Goal: Task Accomplishment & Management: Complete application form

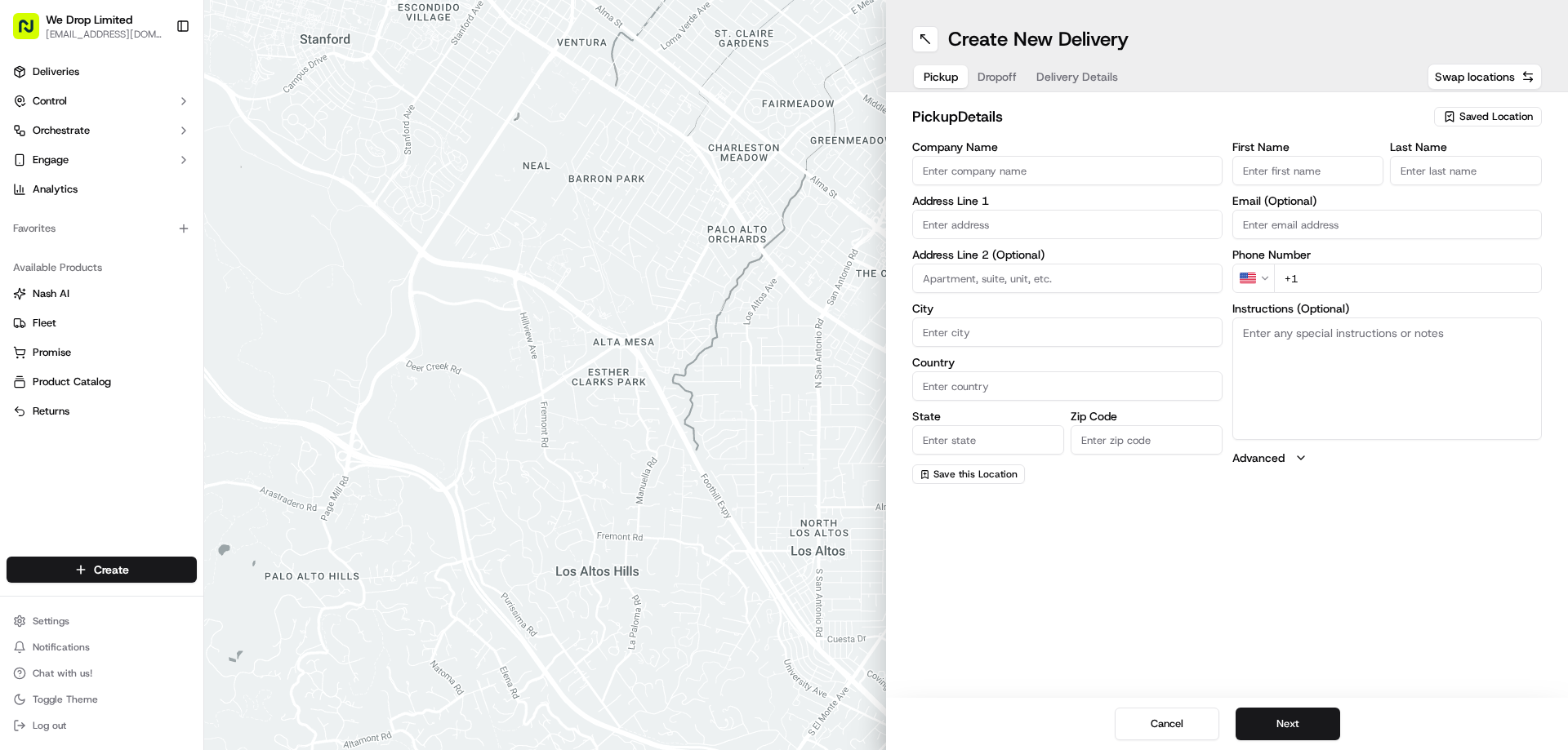
click at [989, 164] on input "Company Name" at bounding box center [1067, 170] width 310 height 29
click at [981, 171] on input "Company Name" at bounding box center [1067, 170] width 310 height 29
type input "[PERSON_NAME]"
click at [951, 218] on input "text" at bounding box center [1067, 224] width 310 height 29
paste input "[STREET_ADDRESS]"
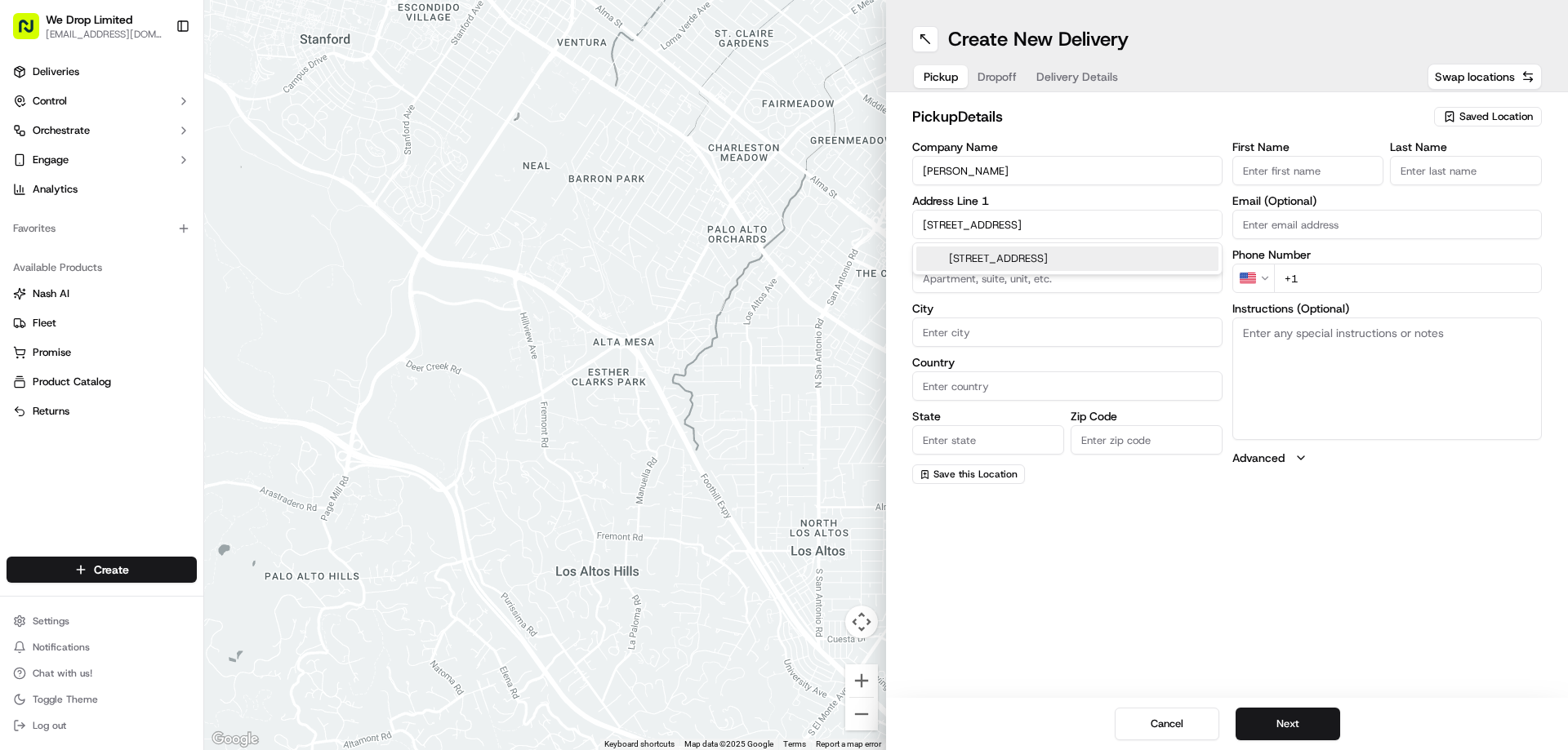
click at [1127, 224] on input "[STREET_ADDRESS]" at bounding box center [1067, 224] width 310 height 29
click at [1102, 256] on div "[STREET_ADDRESS]" at bounding box center [1067, 258] width 302 height 24
type input "[STREET_ADDRESS]"
type input "Luton"
type input "[GEOGRAPHIC_DATA]"
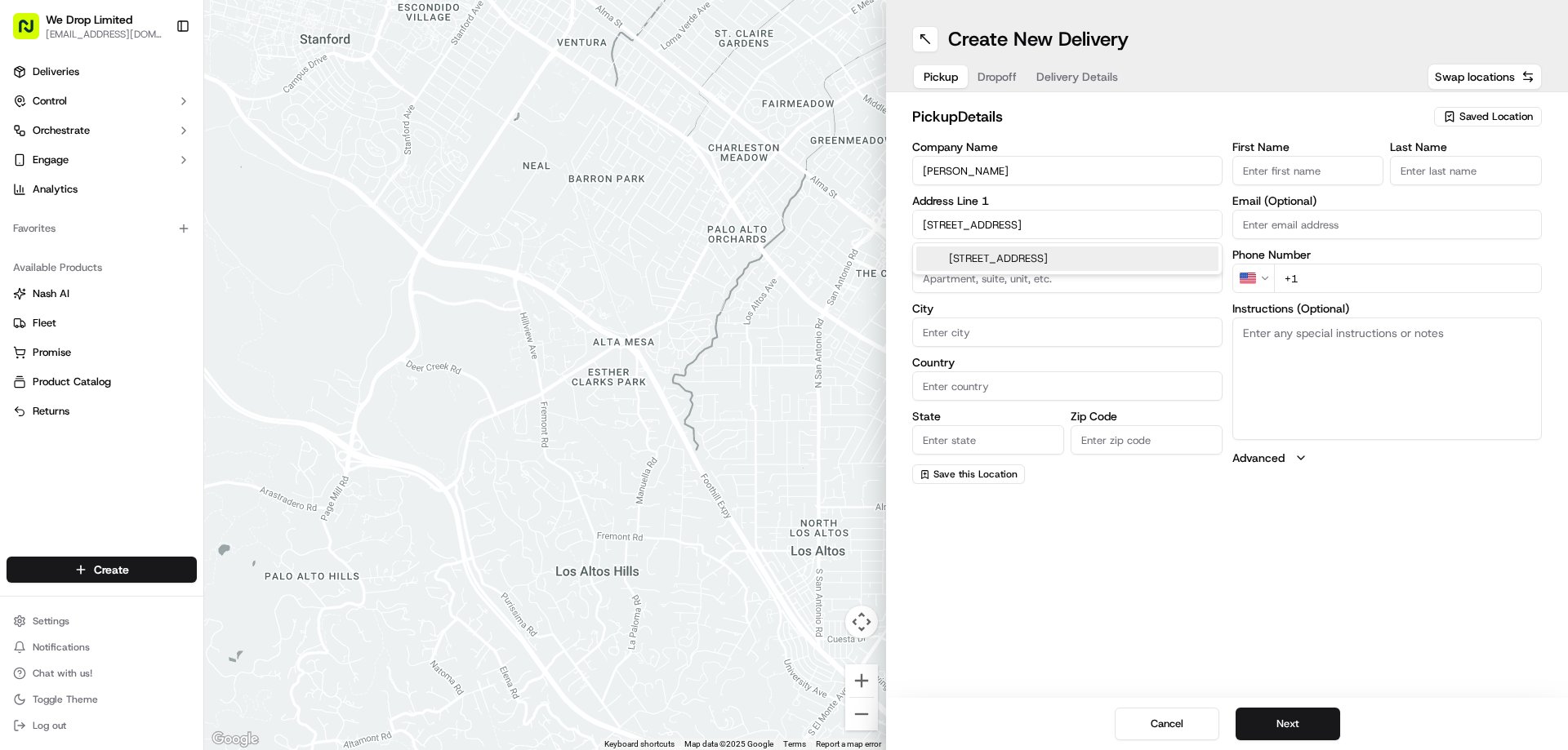
type input "[GEOGRAPHIC_DATA]"
type input "LU1 2SE"
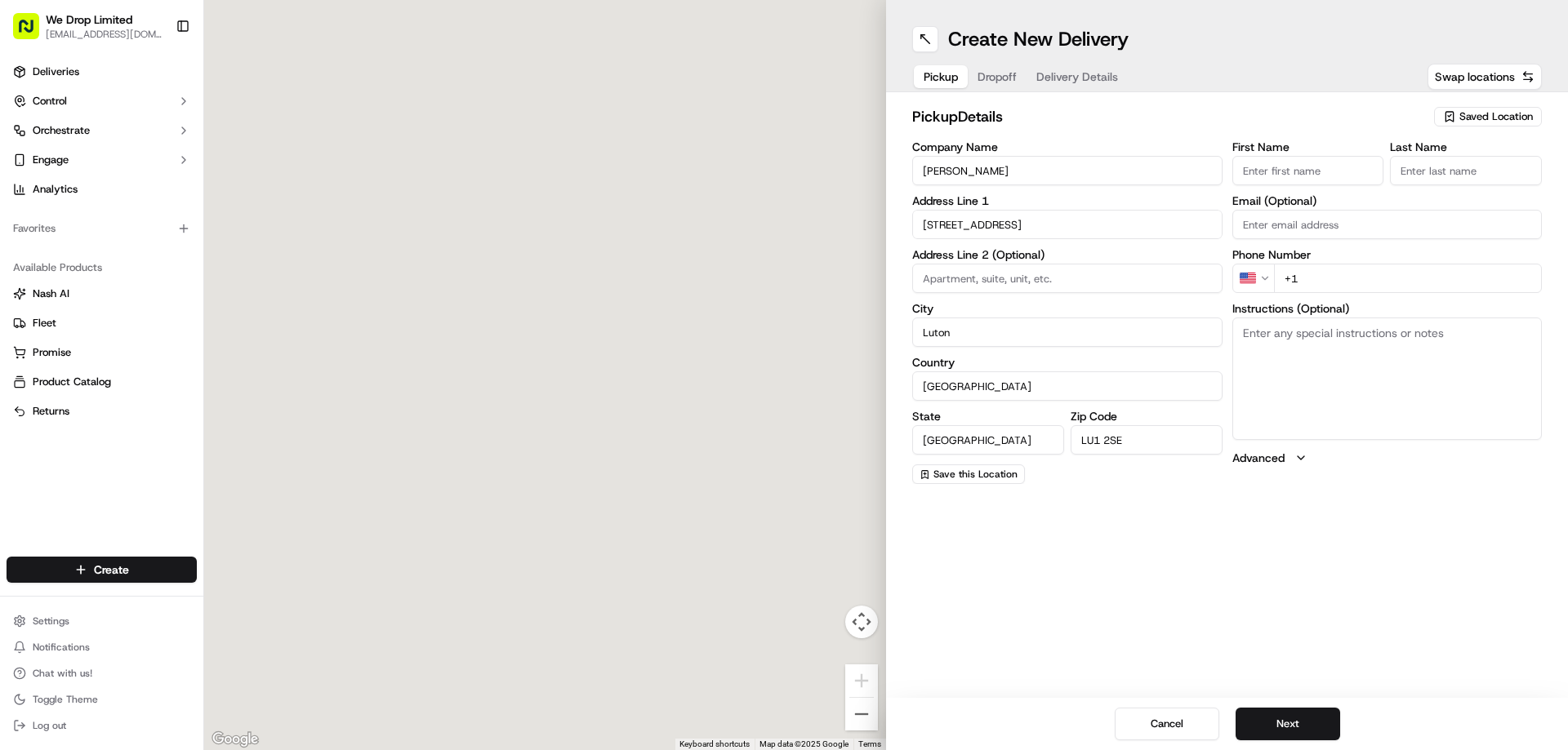
type input "[STREET_ADDRESS]"
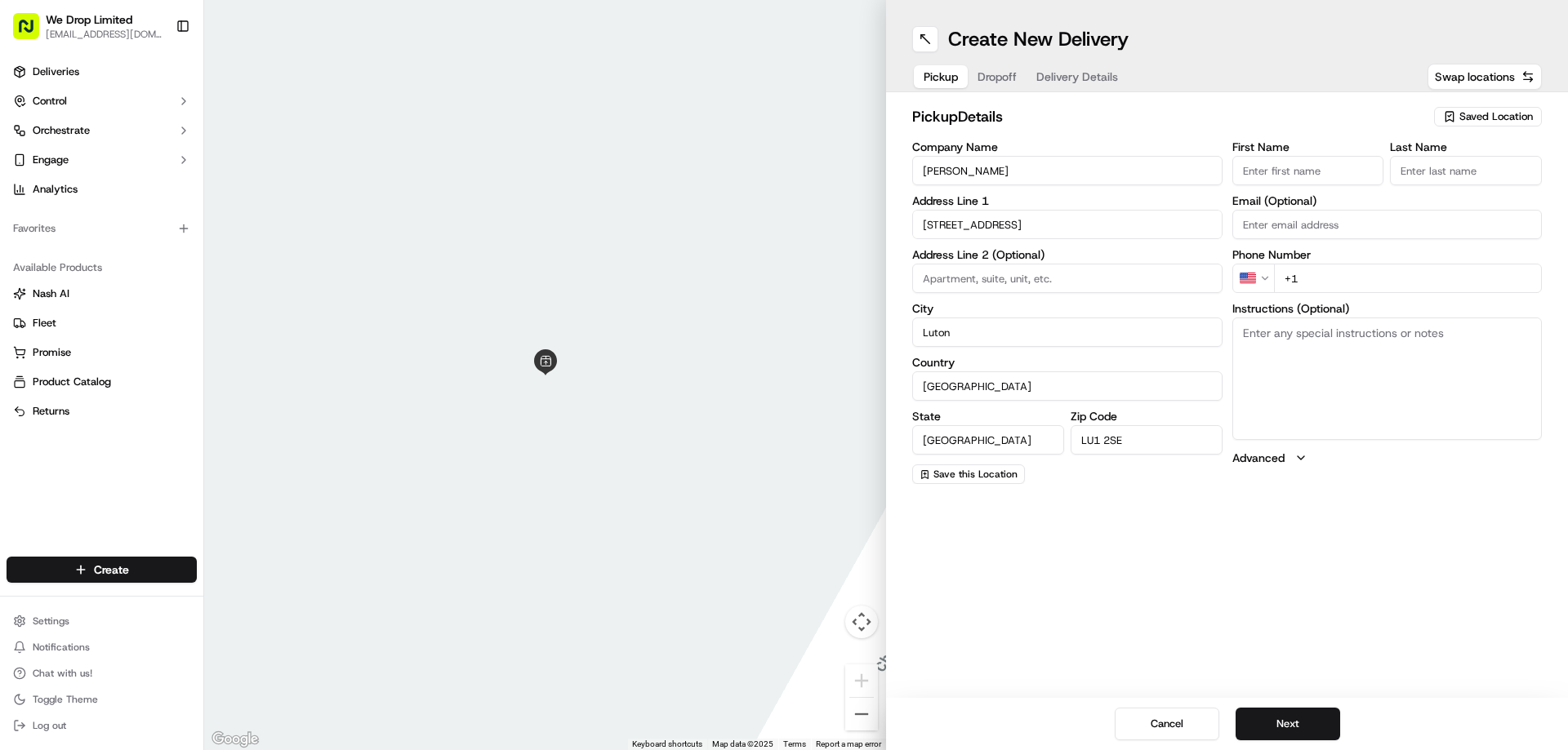
click at [1260, 283] on html "We Drop Limited [EMAIL_ADDRESS][DOMAIN_NAME] Toggle Sidebar Deliveries Control …" at bounding box center [784, 375] width 1568 height 750
paste input "1582 241935"
type input "[PHONE_NUMBER]"
click at [1298, 731] on button "Next" at bounding box center [1288, 724] width 104 height 33
click at [975, 227] on input "text" at bounding box center [1067, 224] width 310 height 29
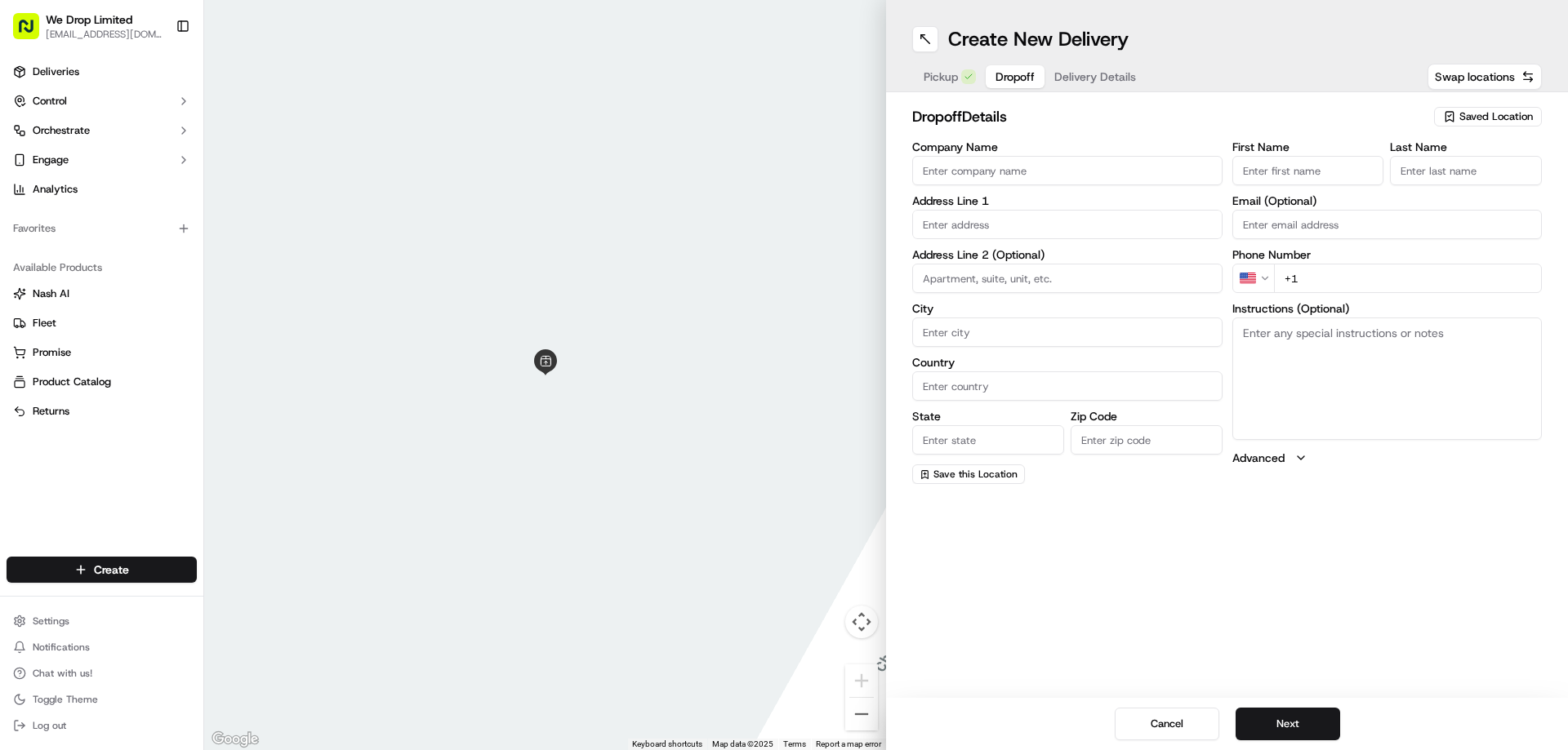
paste input "[STREET_ADDRESS]"
click at [1119, 230] on input "[STREET_ADDRESS]" at bounding box center [1067, 224] width 310 height 29
click at [1058, 258] on div "[STREET_ADDRESS]" at bounding box center [1067, 258] width 302 height 24
type input "[STREET_ADDRESS]"
type input "Luton"
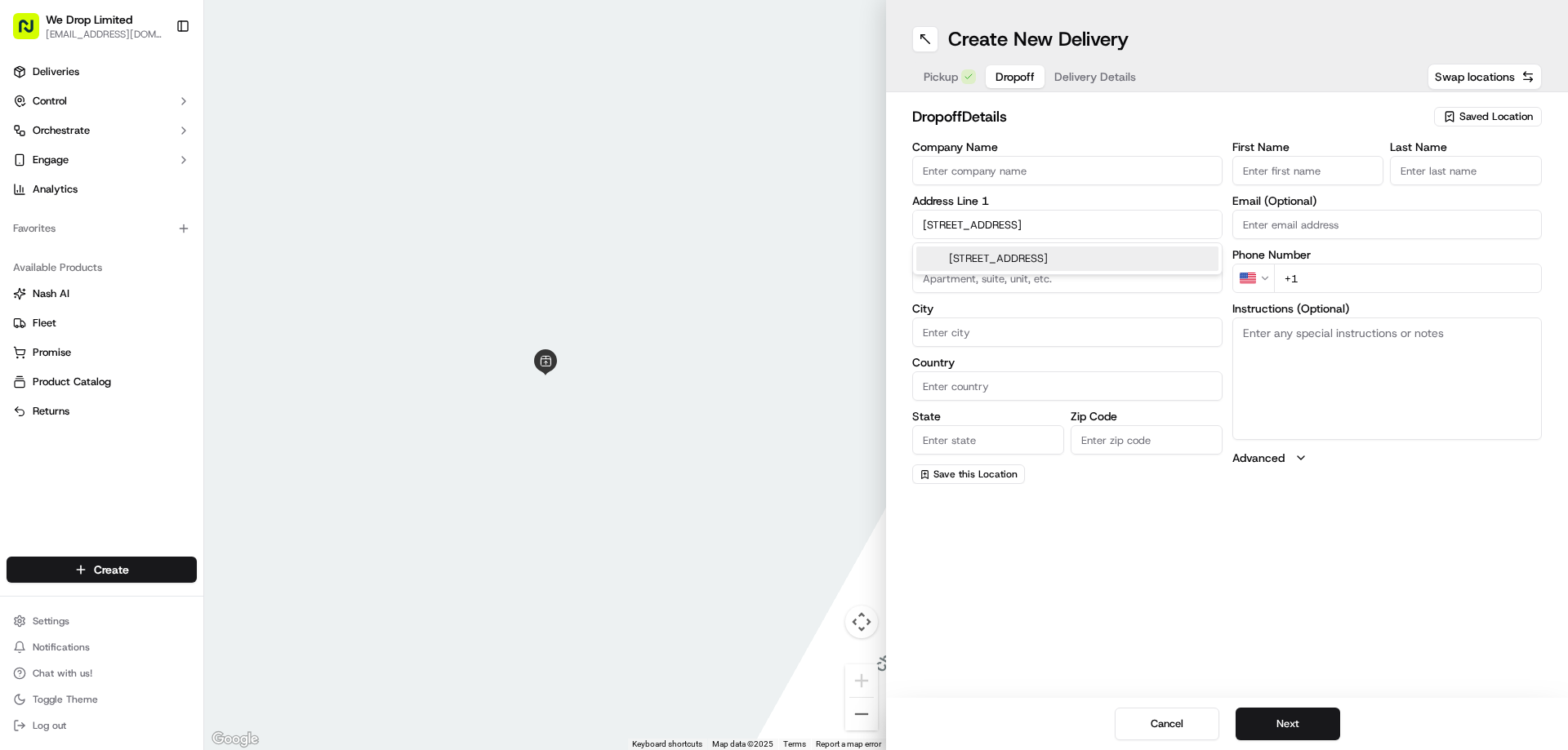
type input "[GEOGRAPHIC_DATA]"
type input "LU2 0LQ"
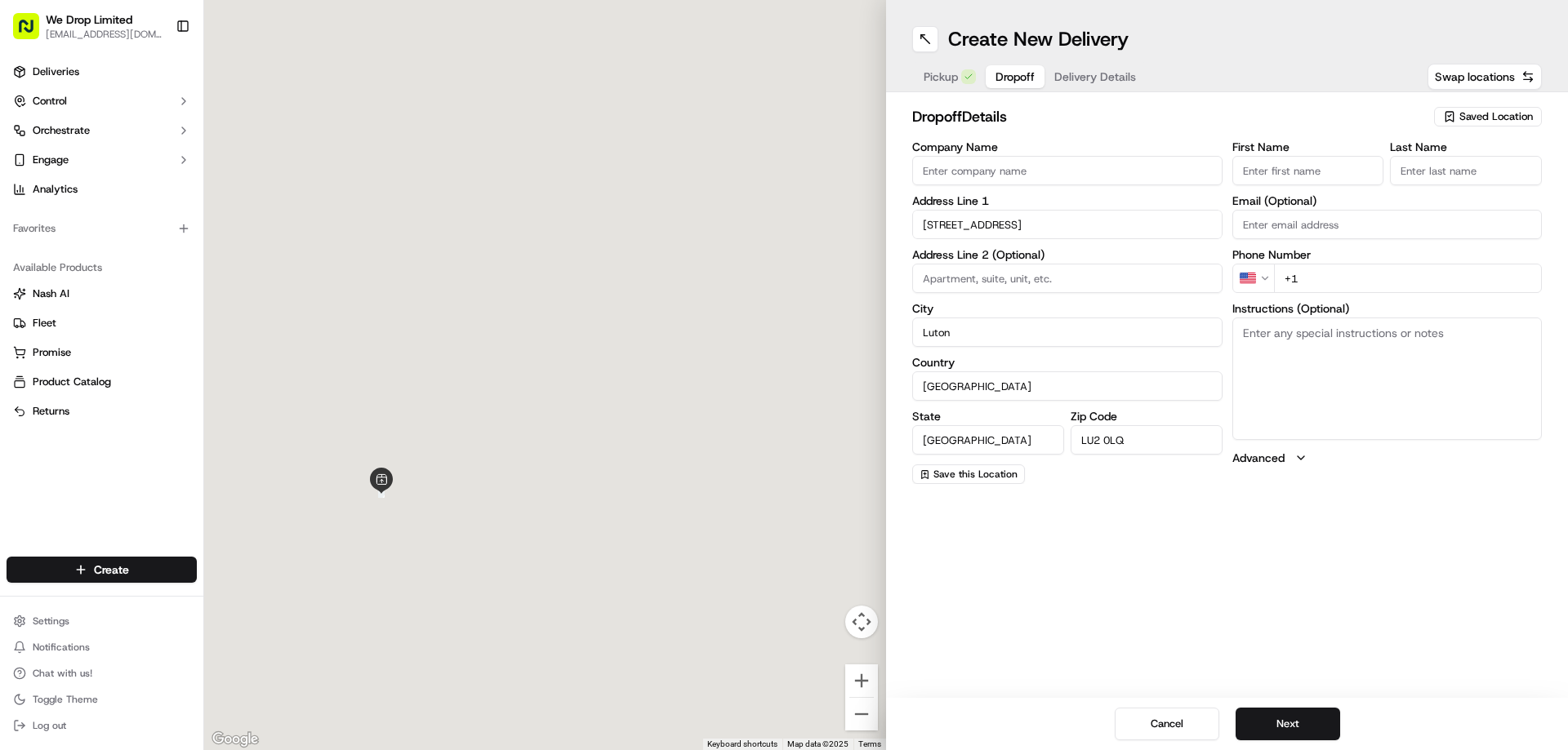
type input "[STREET_ADDRESS]"
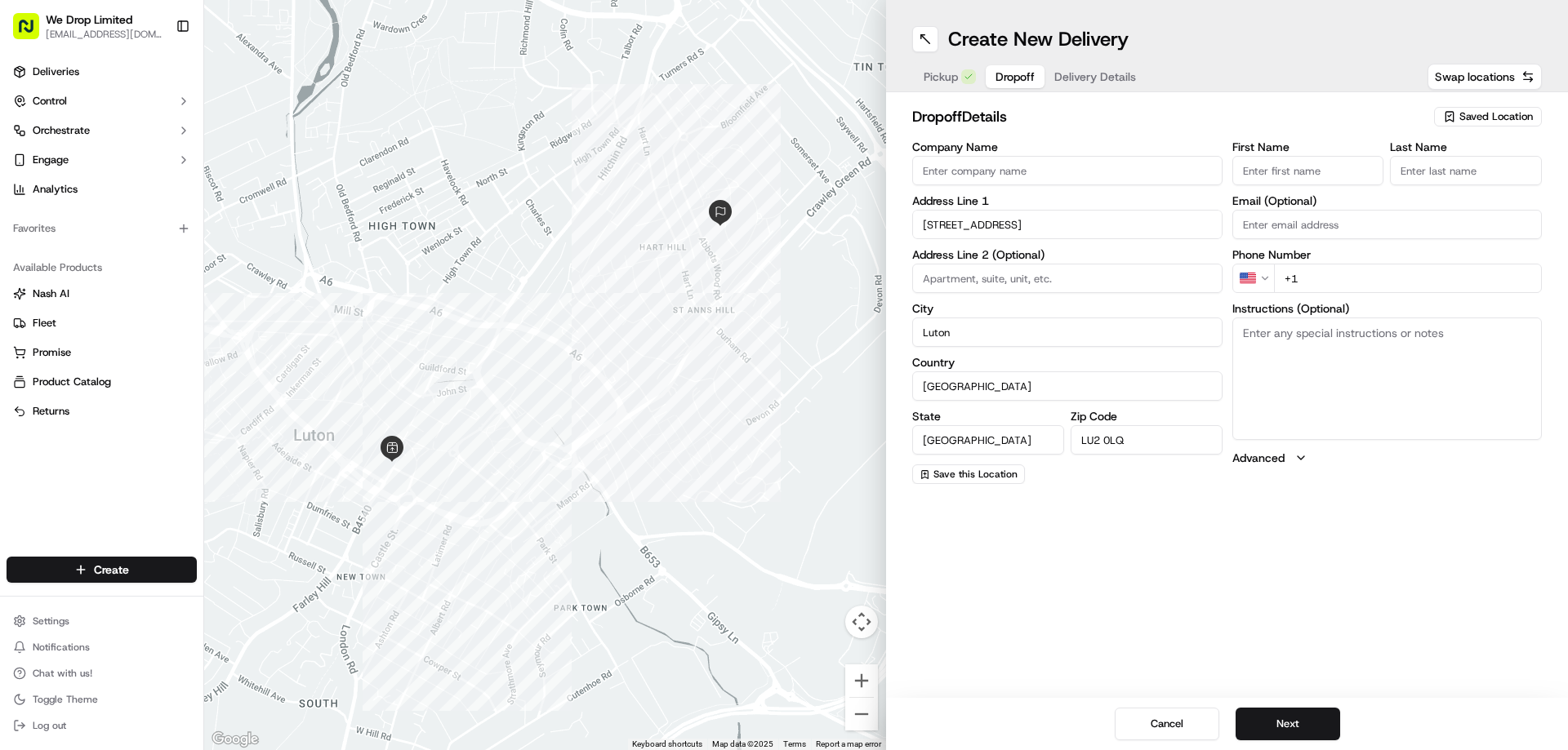
paste input "WED014075"
type input "WED014075"
click at [1263, 282] on html "We Drop Limited [EMAIL_ADDRESS][DOMAIN_NAME] Toggle Sidebar Deliveries Control …" at bounding box center [784, 375] width 1568 height 750
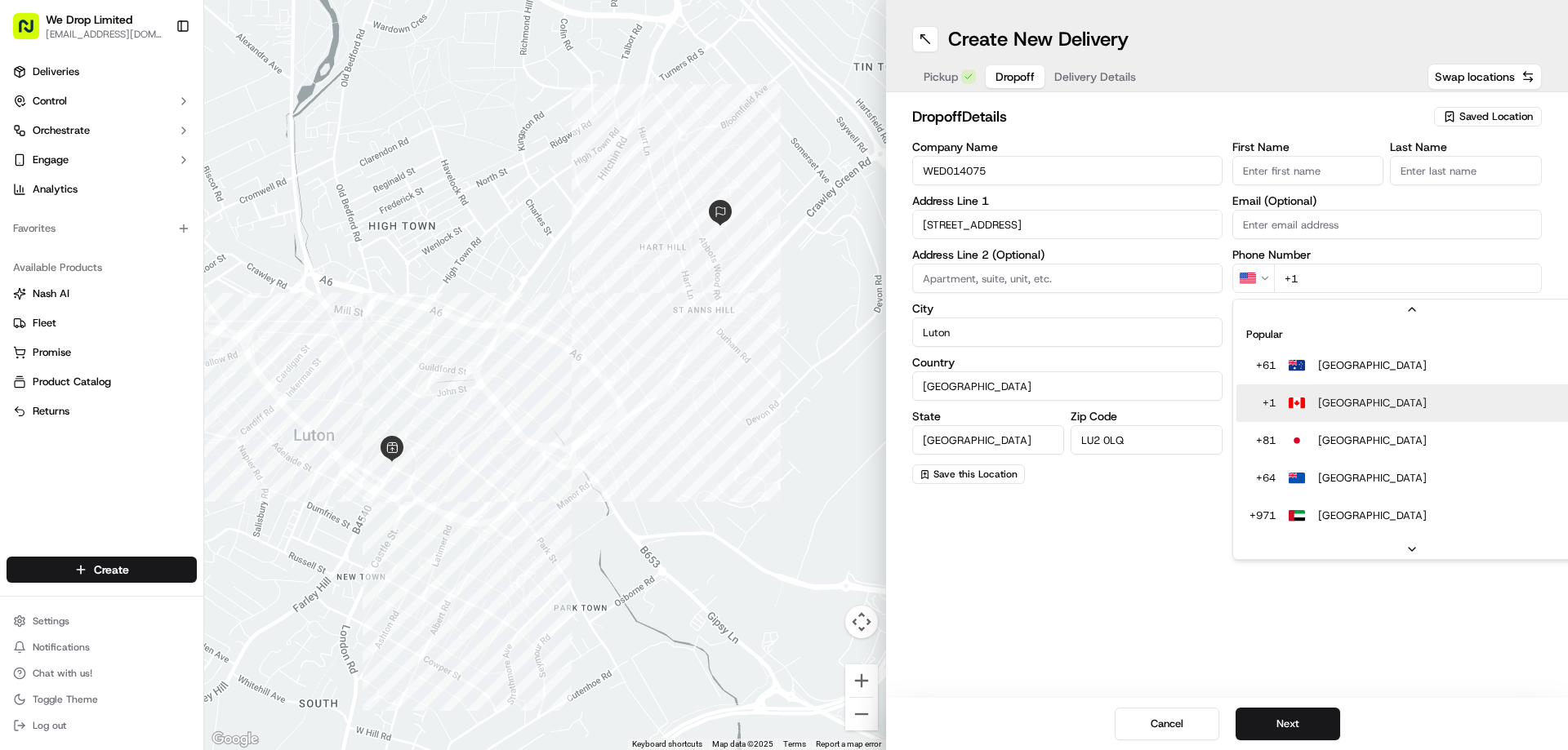
scroll to position [28, 0]
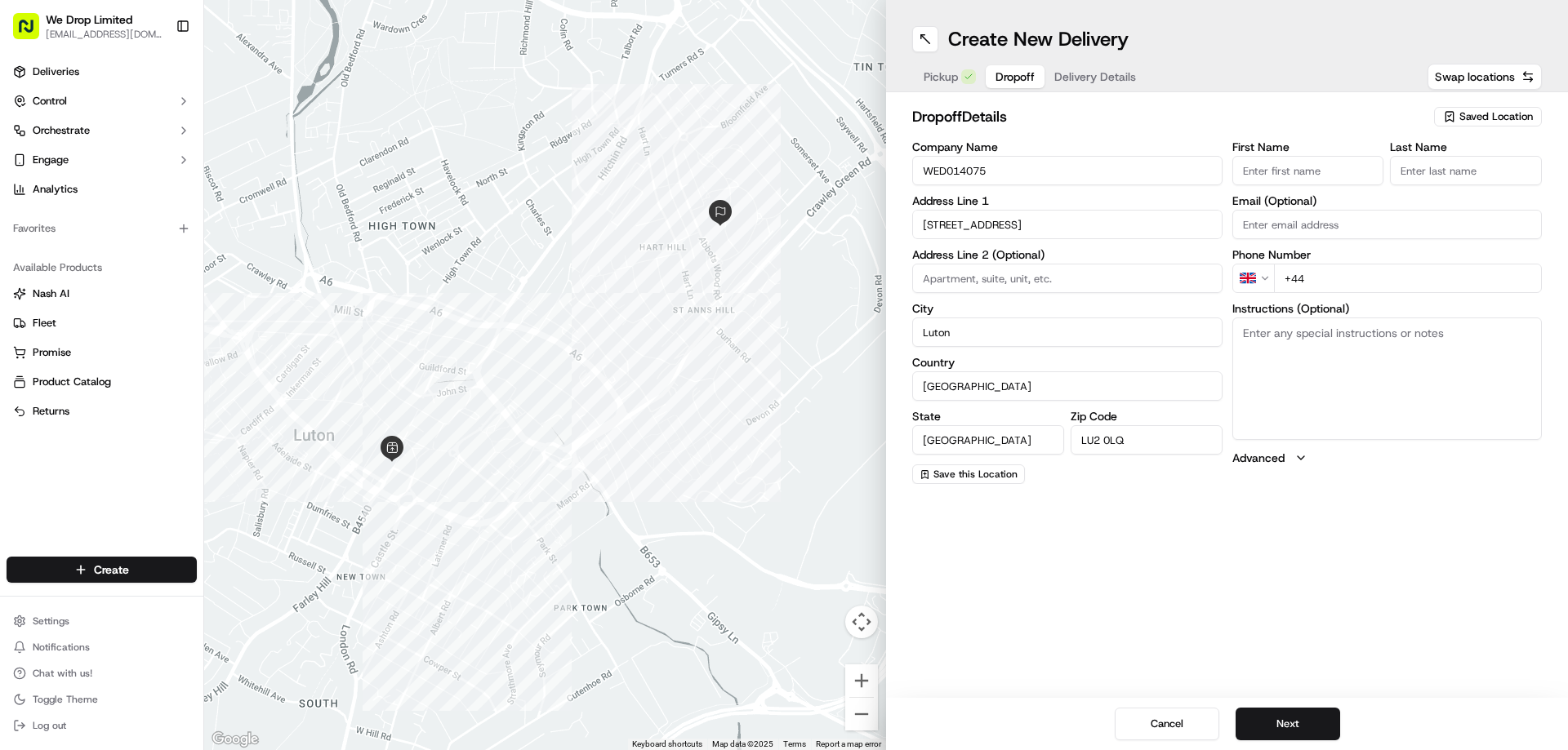
click at [1338, 278] on input "+44" at bounding box center [1408, 278] width 269 height 29
paste input "7341 157402"
click at [1340, 276] on input "[PHONE_NUMBER]" at bounding box center [1408, 278] width 269 height 29
type input "[PHONE_NUMBER]"
click at [1279, 721] on button "Next" at bounding box center [1288, 724] width 104 height 33
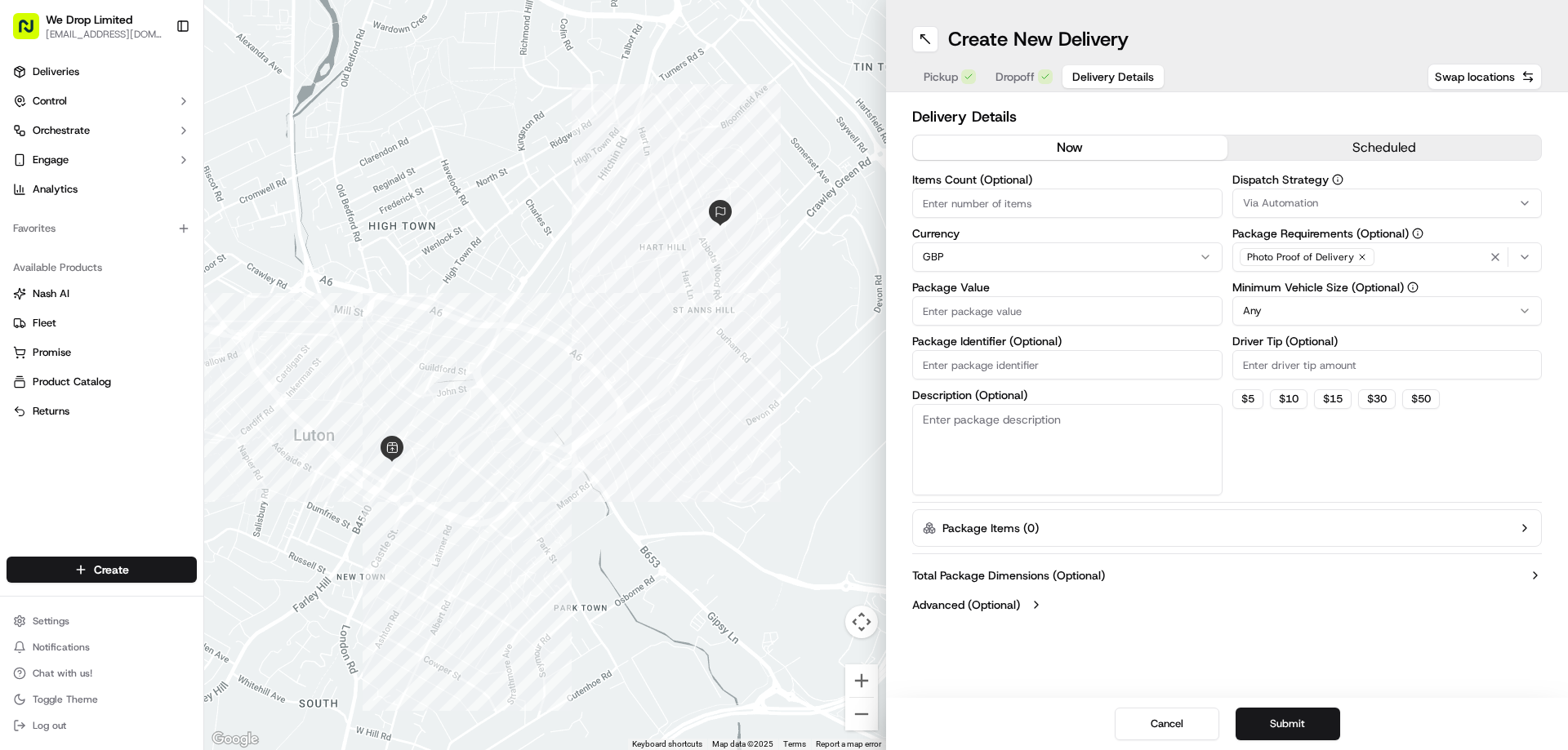
click at [971, 313] on input "Package Value" at bounding box center [1067, 310] width 310 height 29
paste input "17.77"
type input "17.77"
click at [968, 435] on textarea "Description (Optional)" at bounding box center [1067, 449] width 310 height 91
paste textarea "WED014075"
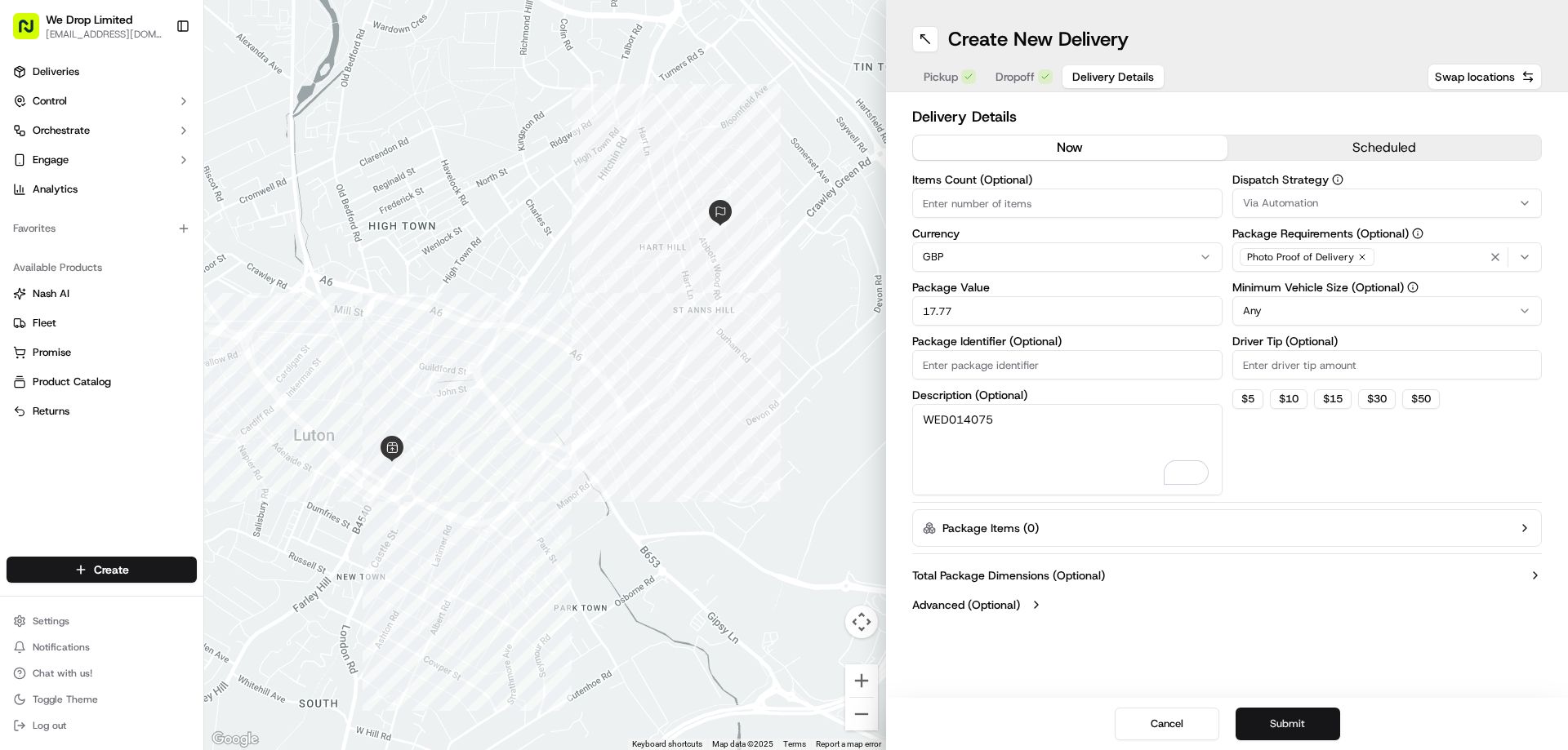
type textarea "WED014075"
click at [1296, 719] on button "Submit" at bounding box center [1288, 724] width 104 height 33
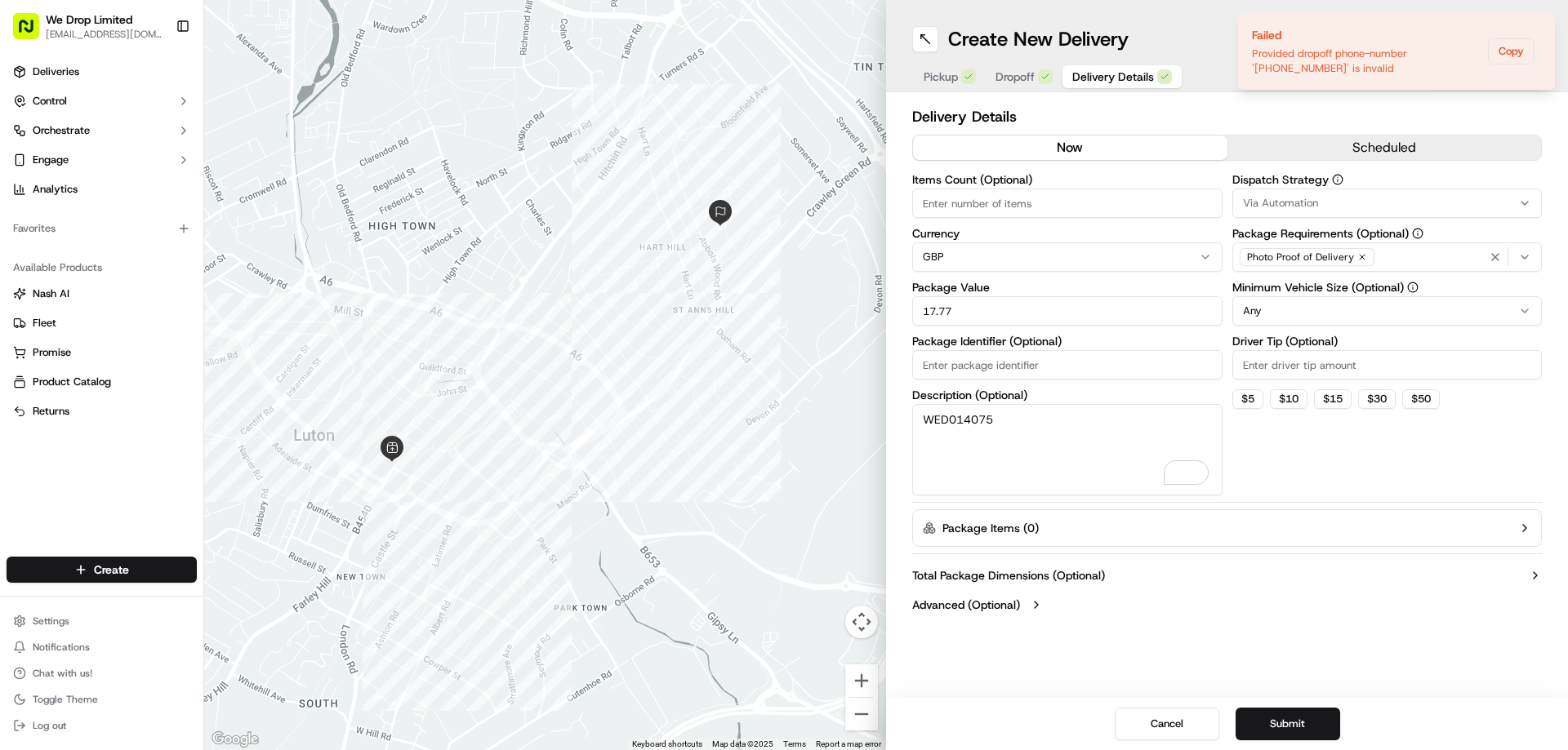
click at [1022, 75] on span "Dropoff" at bounding box center [1015, 76] width 39 height 16
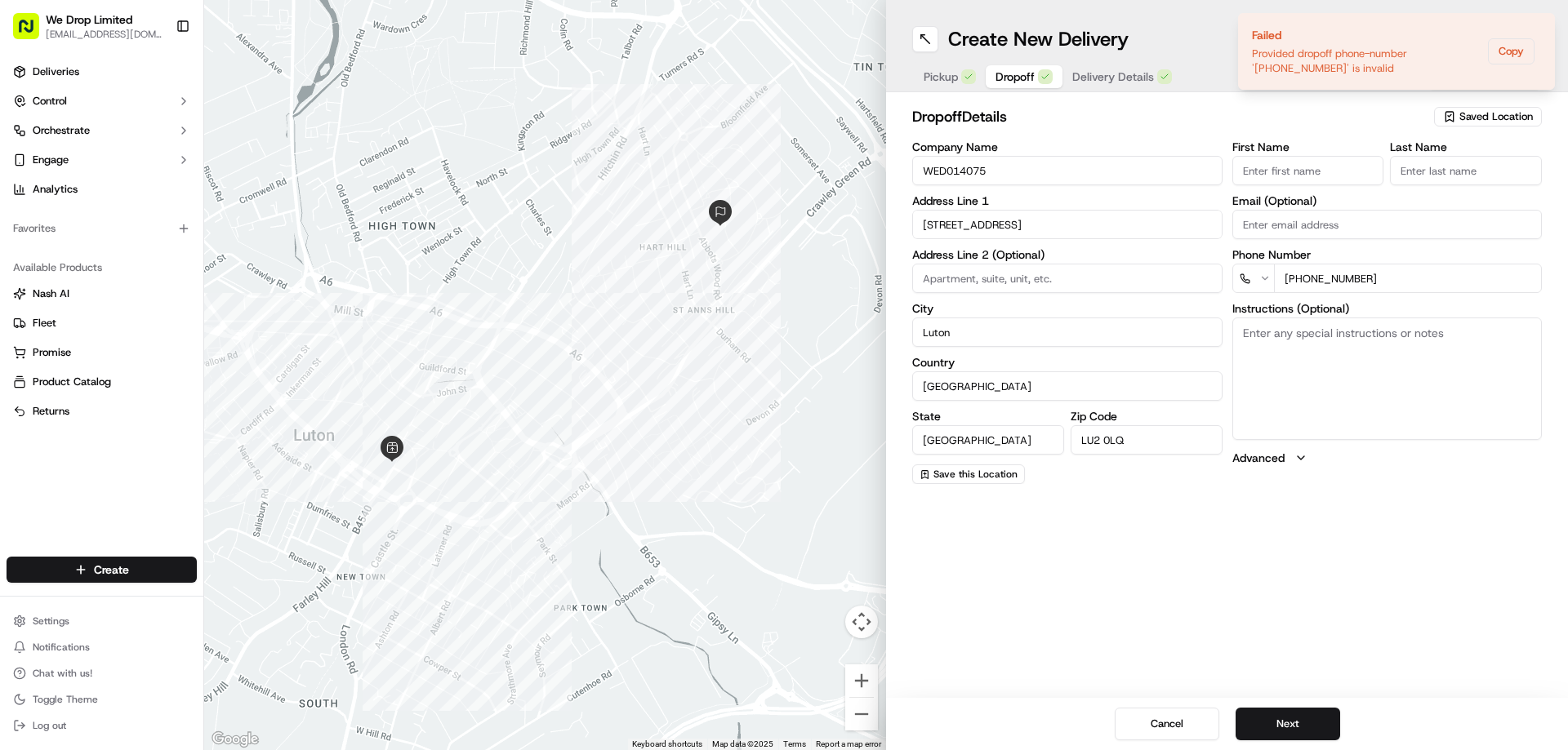
click at [1341, 276] on input "[PHONE_NUMBER]" at bounding box center [1408, 278] width 269 height 29
click at [1305, 273] on input "[PHONE_NUMBER]" at bounding box center [1408, 278] width 269 height 29
paste input "1 15"
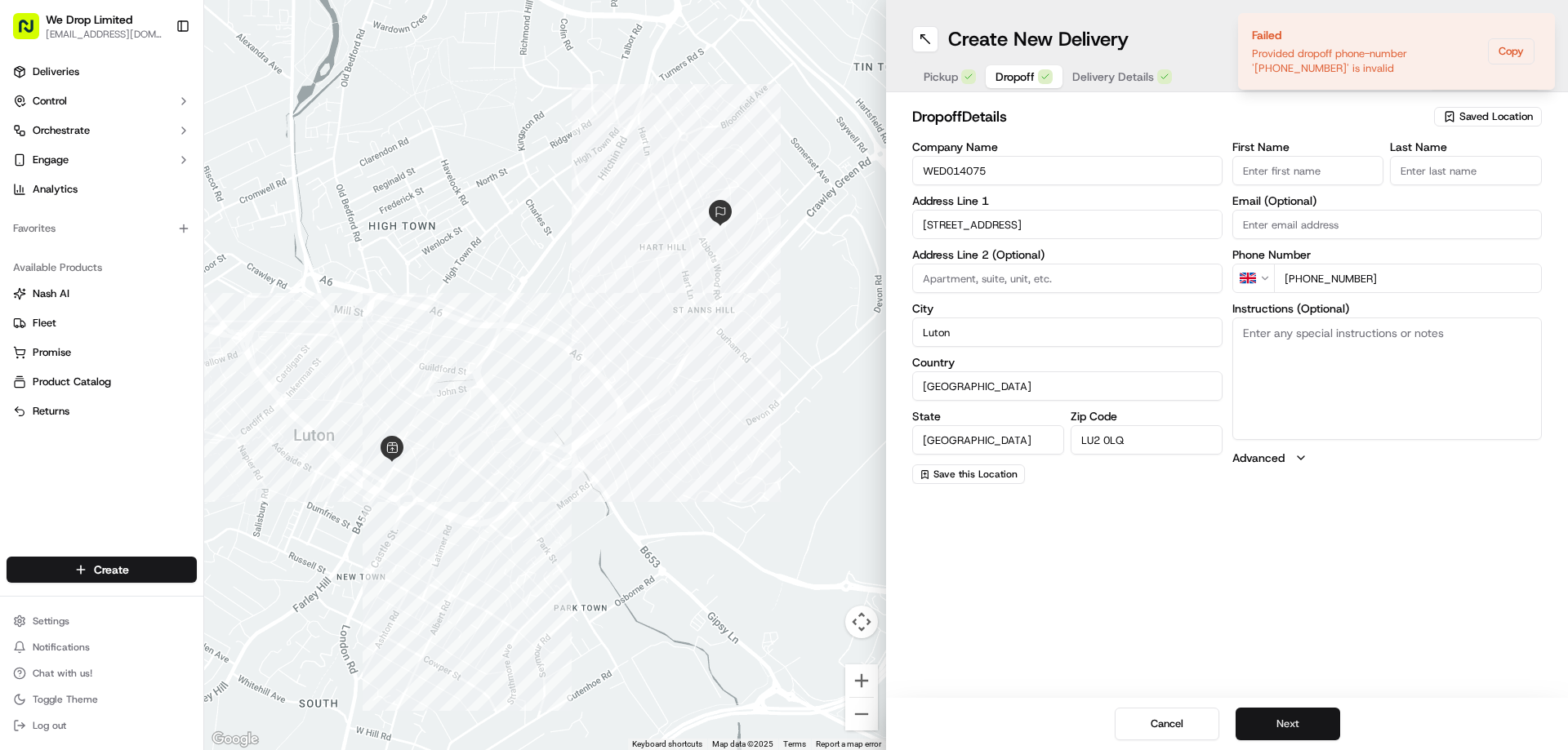
type input "[PHONE_NUMBER]"
click at [1291, 724] on button "Next" at bounding box center [1288, 724] width 104 height 33
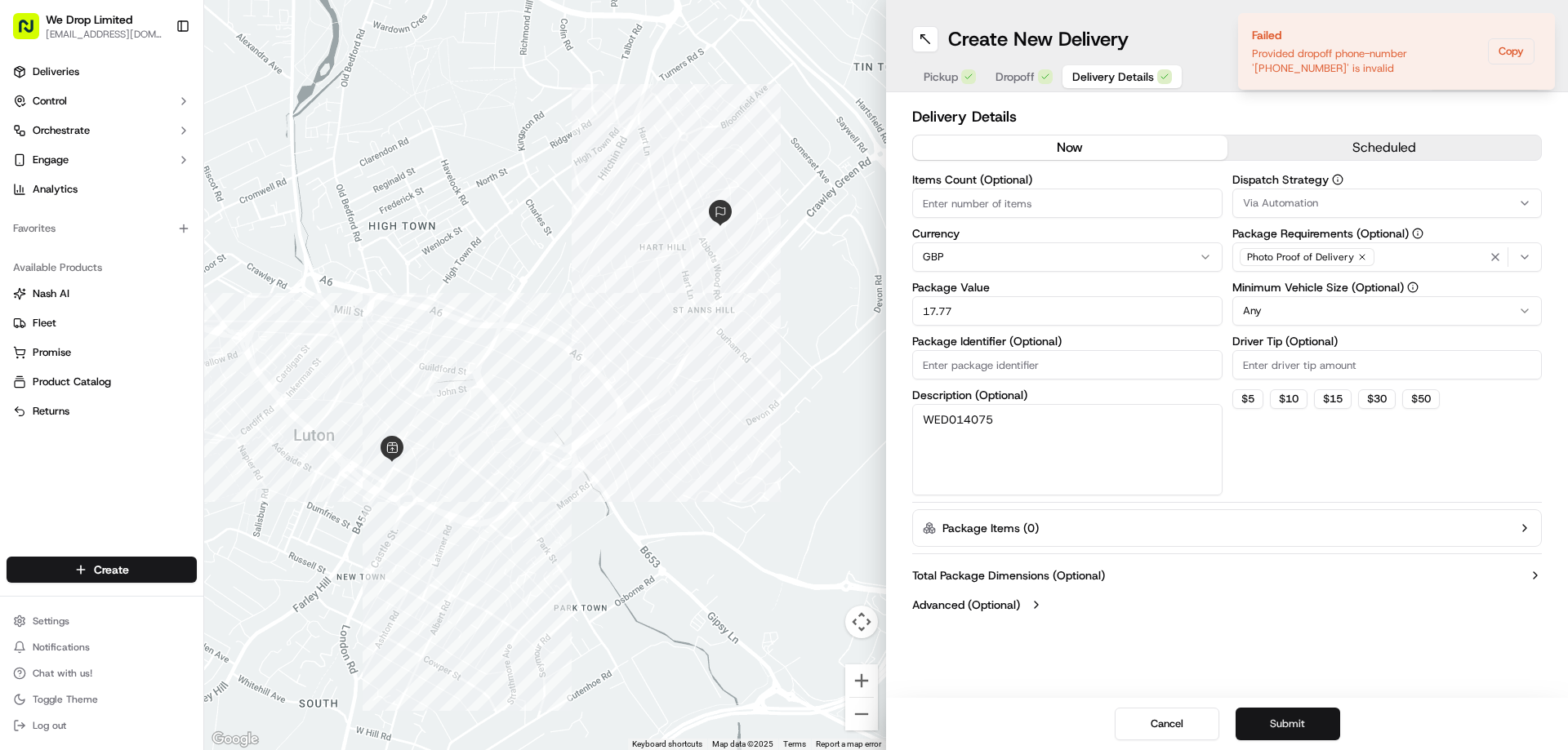
click at [1291, 724] on button "Submit" at bounding box center [1288, 724] width 104 height 33
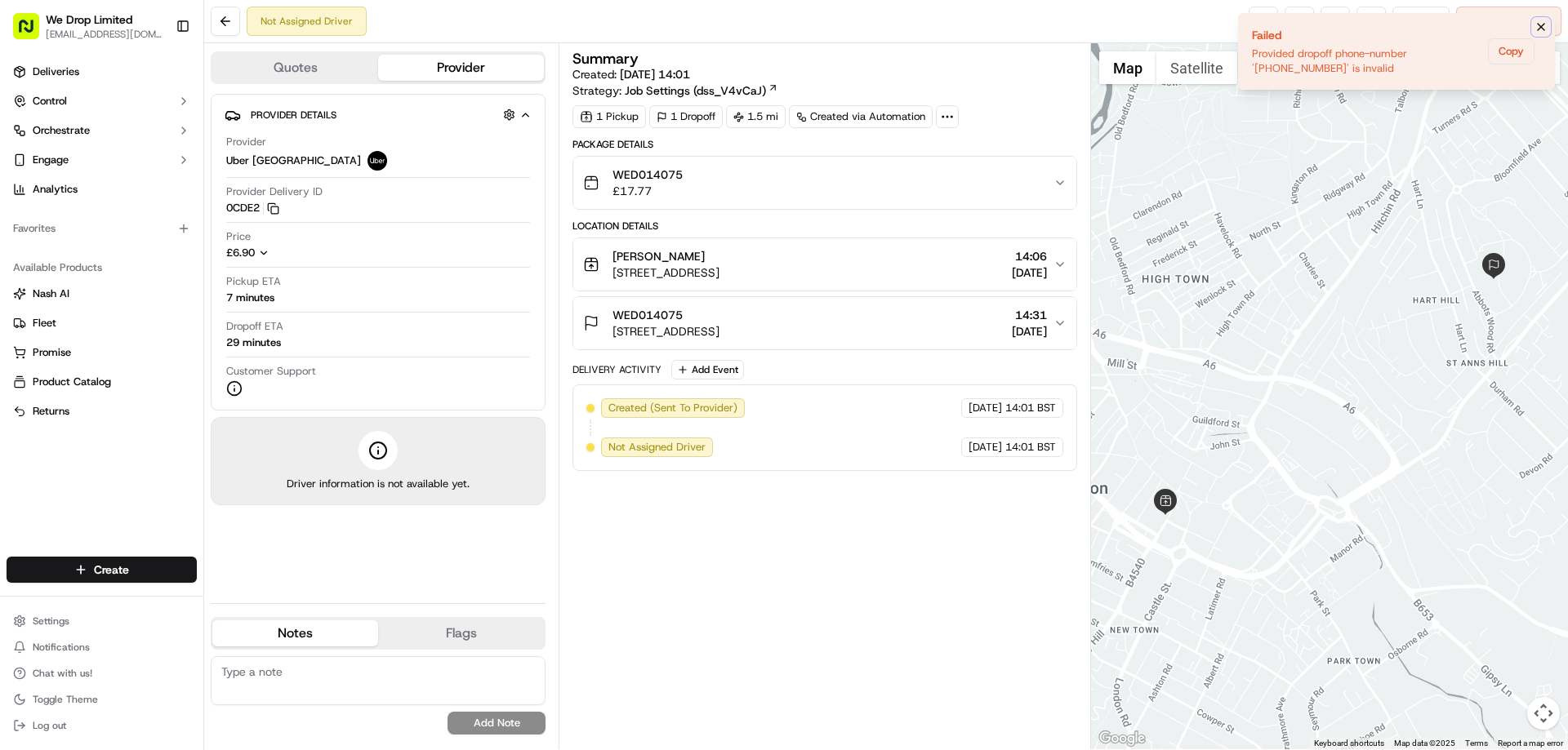
click at [1542, 24] on icon "Notifications (F8)" at bounding box center [1542, 27] width 13 height 13
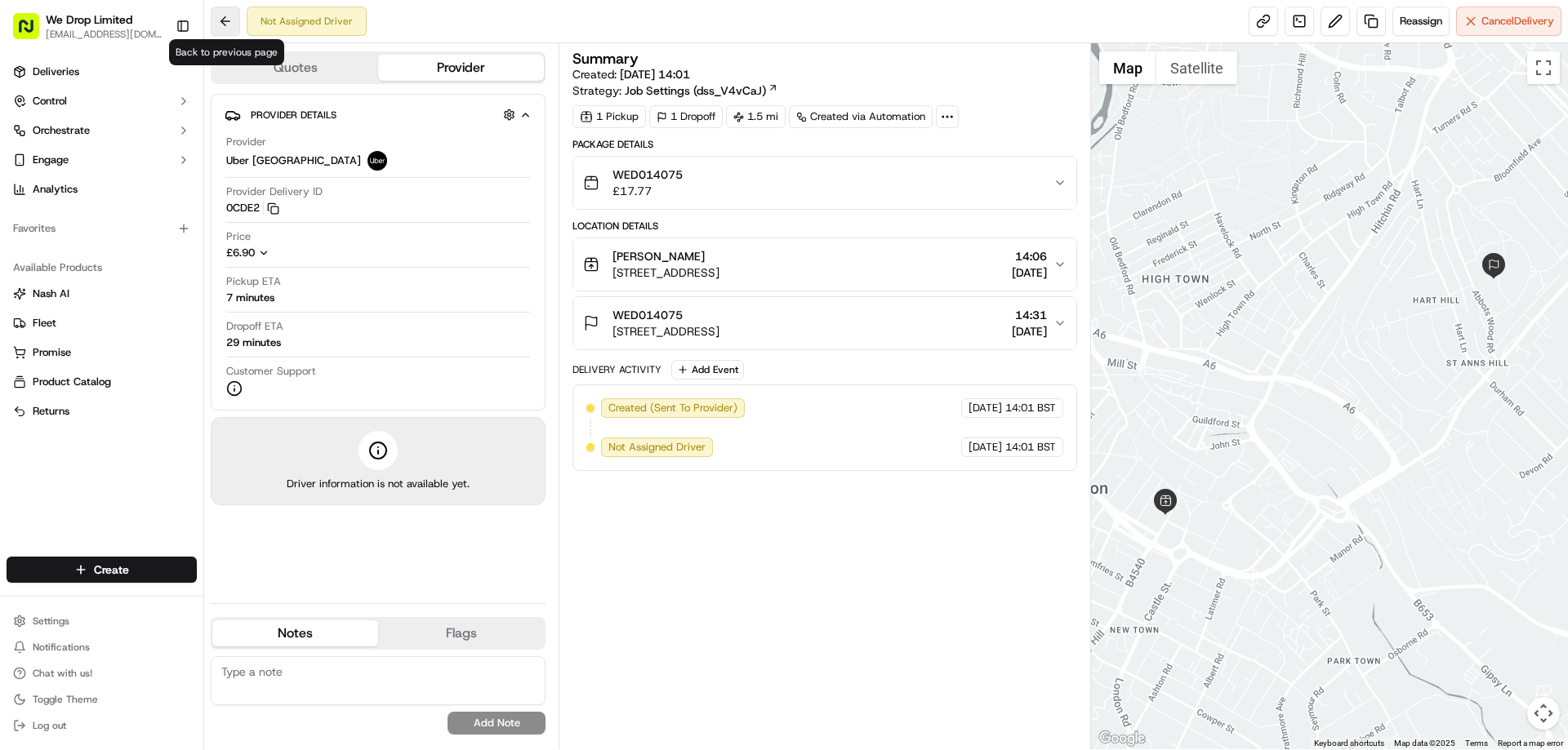
click at [230, 20] on button at bounding box center [225, 21] width 29 height 29
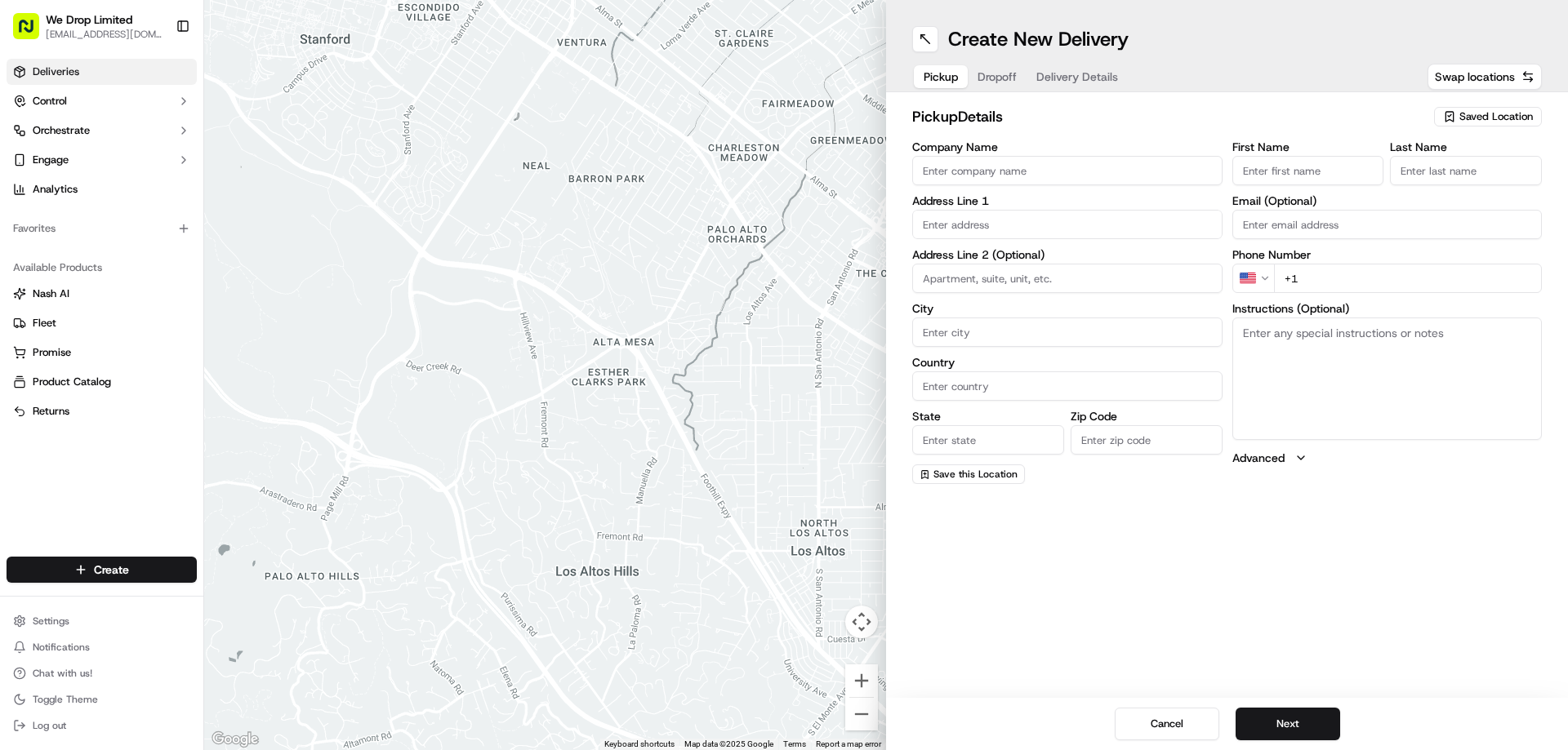
click at [87, 74] on link "Deliveries" at bounding box center [102, 72] width 190 height 26
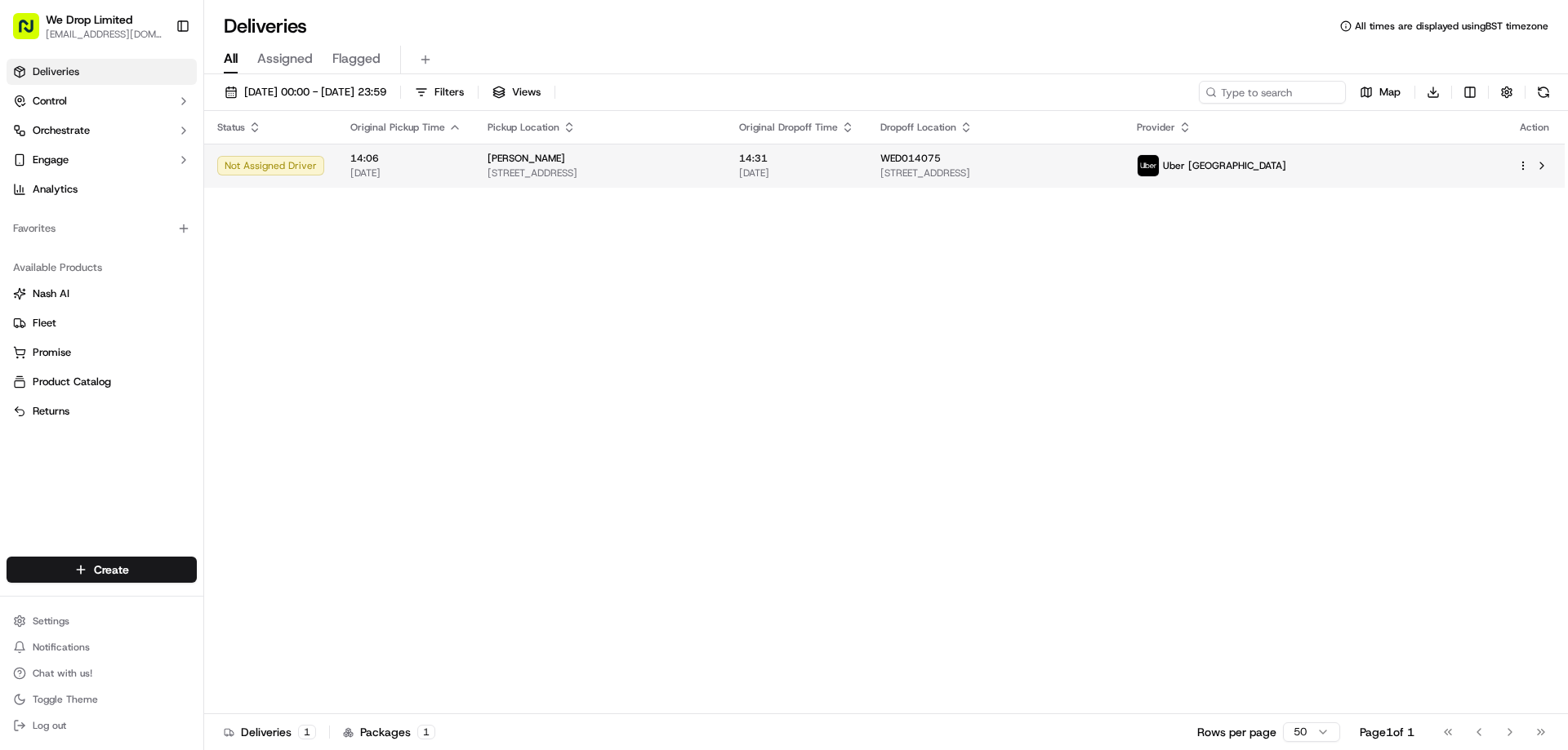
click at [1525, 165] on html "We Drop Limited [EMAIL_ADDRESS][DOMAIN_NAME] Toggle Sidebar Deliveries Control …" at bounding box center [784, 375] width 1568 height 750
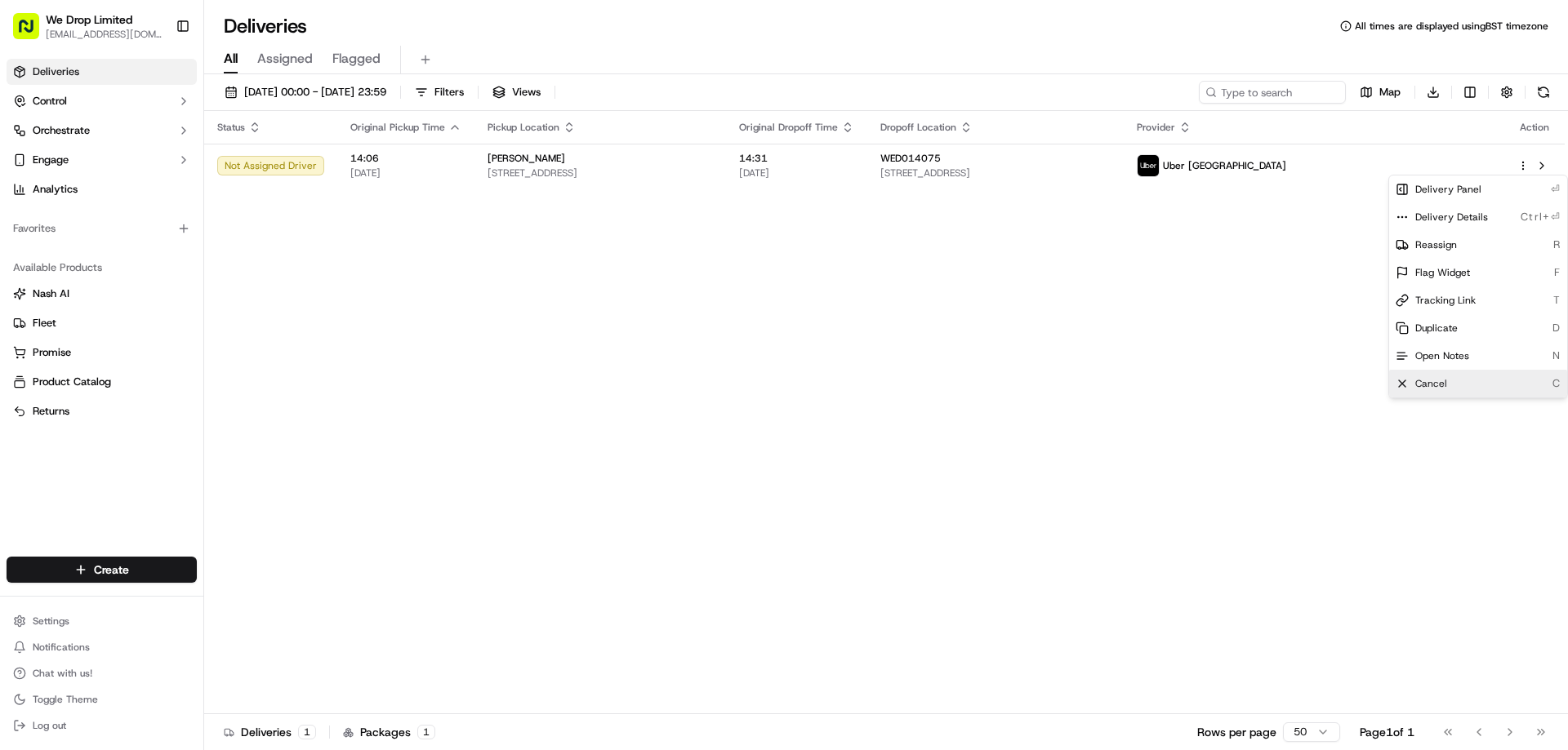
click at [1446, 380] on span "Cancel" at bounding box center [1432, 383] width 32 height 13
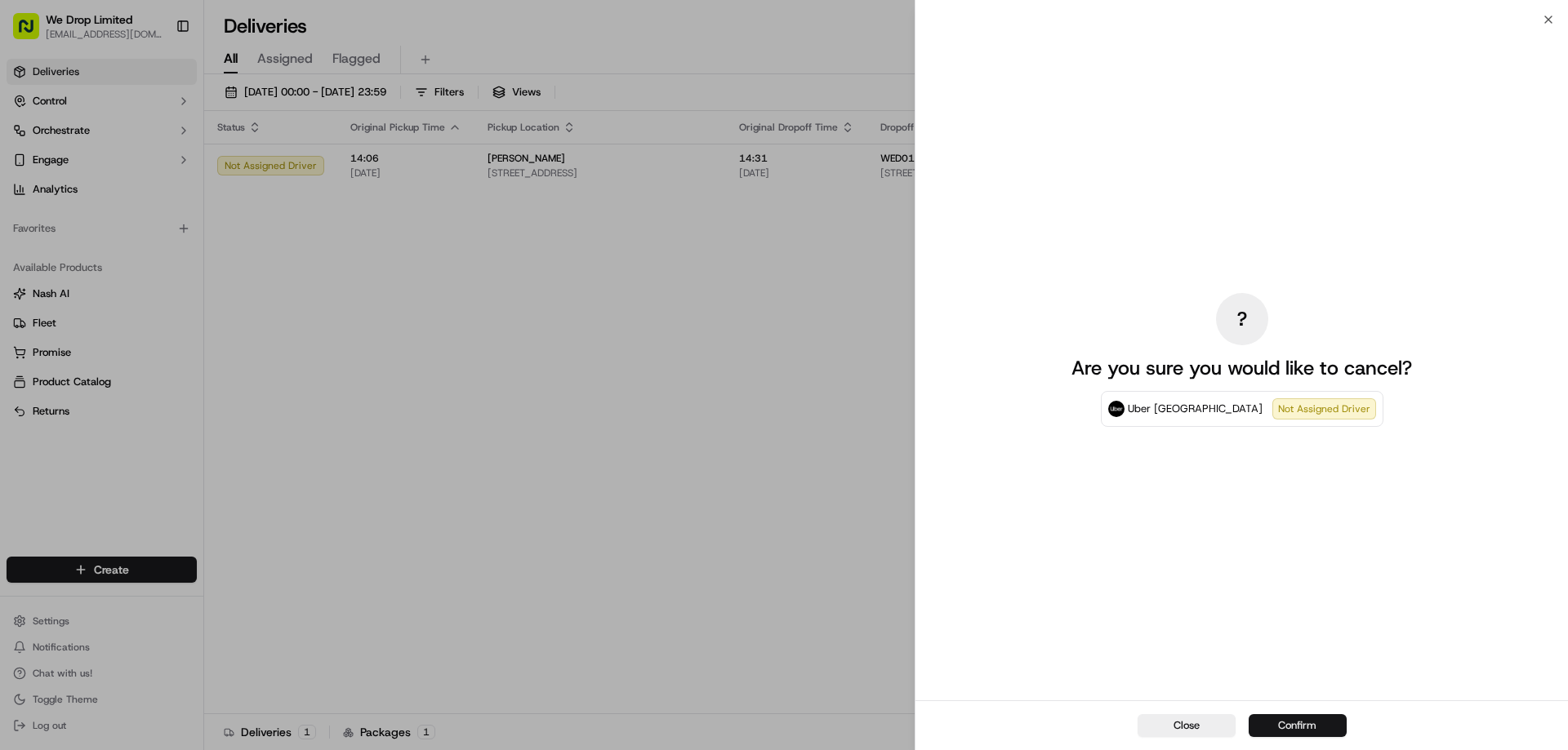
click at [1303, 727] on button "Confirm" at bounding box center [1297, 726] width 98 height 23
